Goal: Task Accomplishment & Management: Use online tool/utility

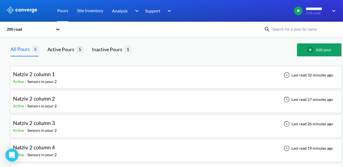
click at [81, 78] on div "Natziv 2 column 1 Active - Sensors in pour: 2 Last read 32 minutes ago" at bounding box center [176, 77] width 326 height 17
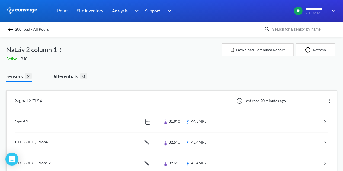
click at [31, 119] on link at bounding box center [171, 122] width 313 height 21
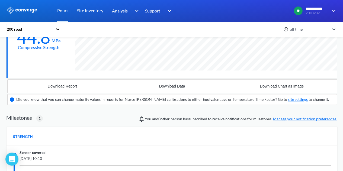
scroll to position [190, 0]
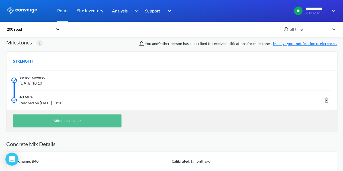
click at [51, 115] on button "Add a milestone" at bounding box center [67, 121] width 109 height 13
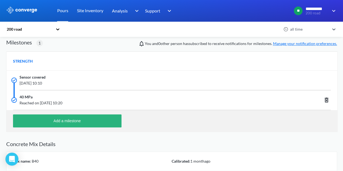
scroll to position [382, 331]
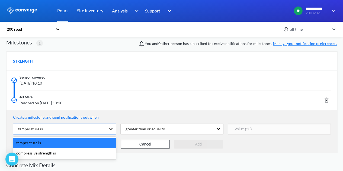
click at [58, 130] on div "temperature is" at bounding box center [59, 129] width 93 height 10
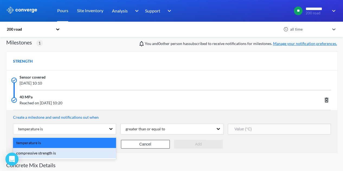
click at [60, 151] on div "compressive strength is" at bounding box center [64, 153] width 103 height 10
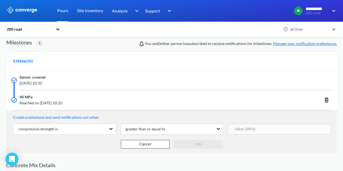
click at [243, 128] on input "number" at bounding box center [279, 129] width 103 height 11
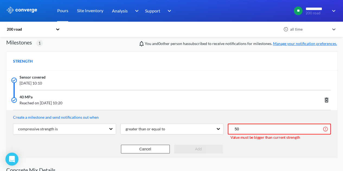
scroll to position [271032, 271083]
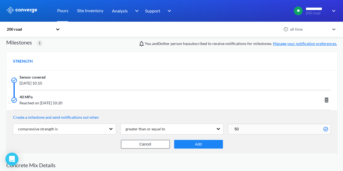
type input "50"
click at [199, 144] on button "Add" at bounding box center [198, 144] width 49 height 9
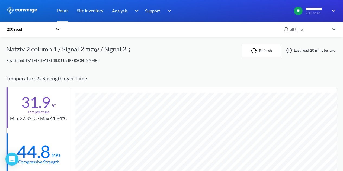
scroll to position [381, 331]
